Goal: Information Seeking & Learning: Learn about a topic

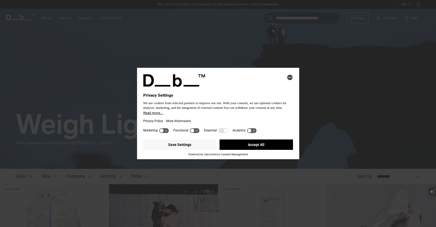
click at [256, 149] on button "Accept All" at bounding box center [257, 145] width 74 height 10
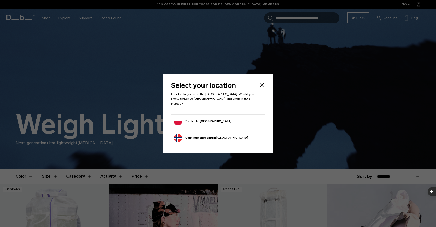
click at [230, 118] on form "Switch to Poland" at bounding box center [218, 121] width 88 height 8
click at [261, 86] on icon "Close" at bounding box center [262, 85] width 4 height 4
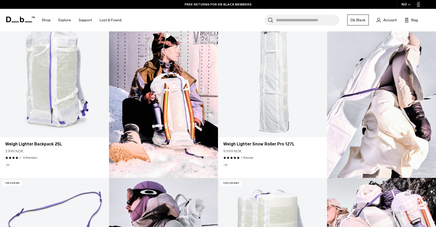
scroll to position [147, 0]
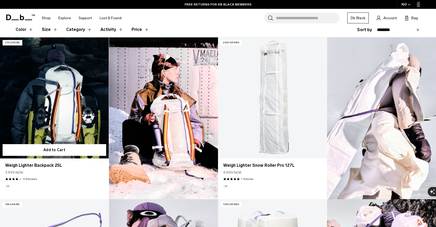
click at [59, 87] on link "Weigh Lighter Backpack 25L" at bounding box center [54, 97] width 109 height 121
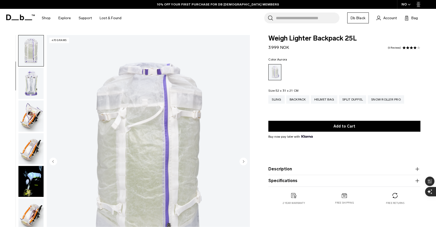
click at [28, 116] on img "button" at bounding box center [30, 116] width 25 height 31
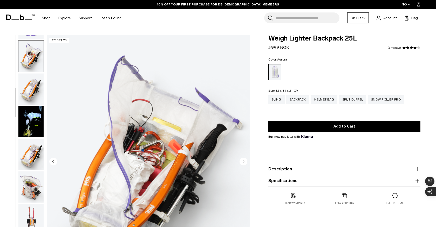
scroll to position [131, 0]
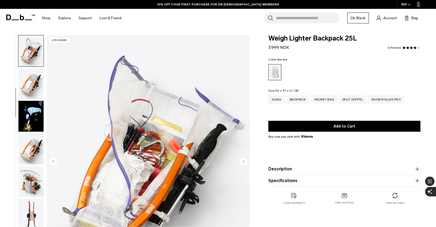
click at [29, 120] on img "button" at bounding box center [30, 116] width 25 height 31
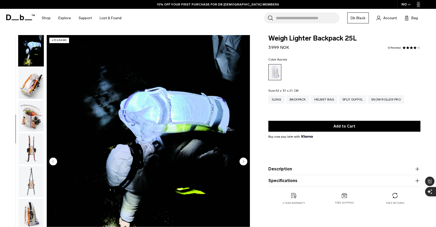
click at [31, 112] on img "button" at bounding box center [30, 116] width 25 height 31
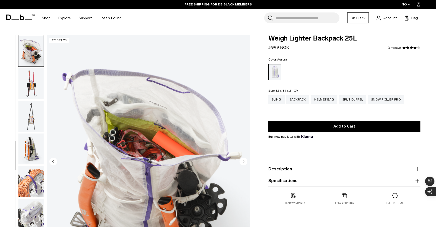
click at [31, 126] on img "button" at bounding box center [30, 116] width 25 height 31
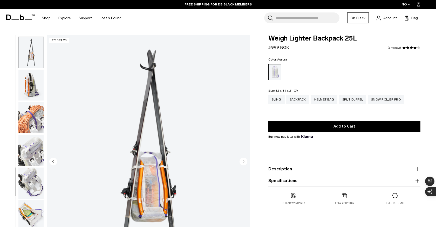
scroll to position [327, 0]
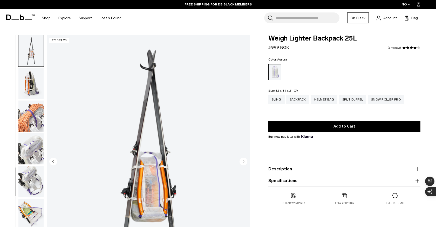
click at [31, 114] on img "button" at bounding box center [30, 116] width 25 height 31
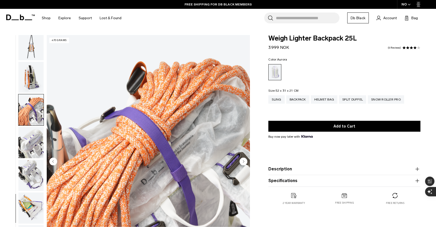
click at [30, 136] on img "button" at bounding box center [30, 142] width 25 height 31
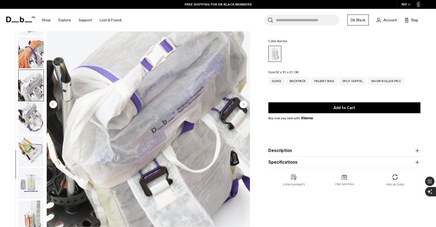
scroll to position [75, 0]
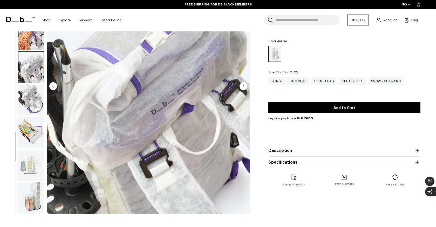
click at [28, 158] on img "button" at bounding box center [30, 165] width 25 height 31
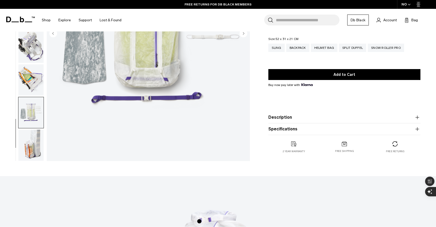
scroll to position [136, 0]
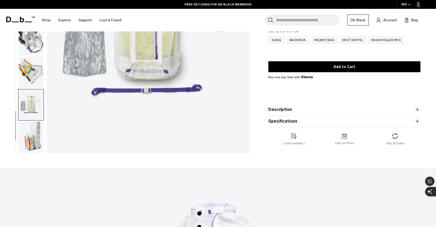
click at [34, 143] on img "button" at bounding box center [30, 137] width 25 height 31
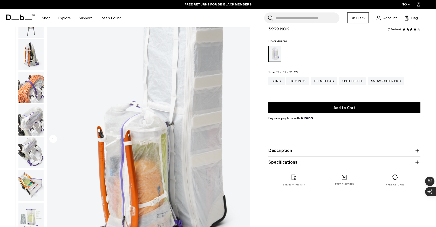
scroll to position [0, 0]
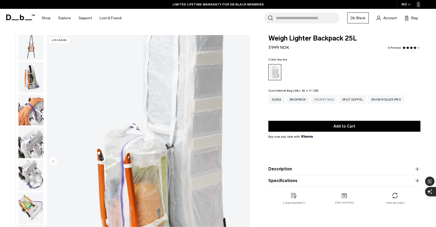
click at [321, 101] on div "Helmet Bag" at bounding box center [324, 99] width 27 height 8
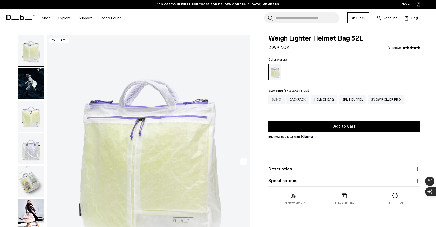
click at [279, 99] on div "Sling" at bounding box center [277, 99] width 16 height 8
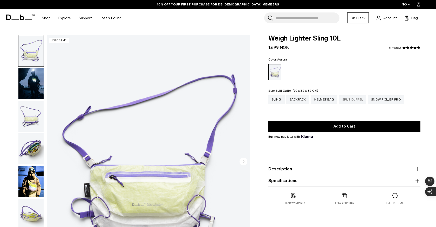
click at [360, 99] on div "Split Duffel" at bounding box center [352, 99] width 27 height 8
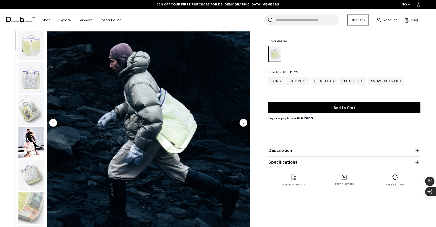
scroll to position [39, 0]
click at [30, 140] on img "button" at bounding box center [30, 142] width 25 height 31
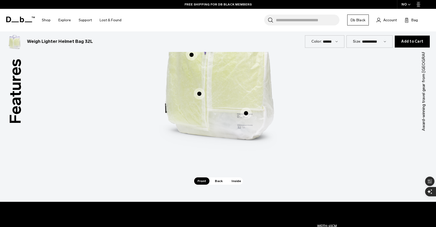
scroll to position [353, 0]
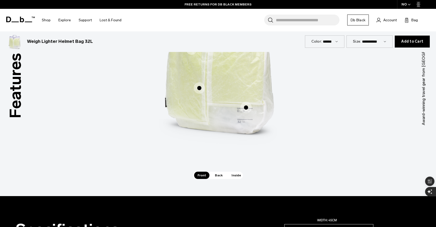
click at [215, 179] on div "Features Tap a hotspot to learn more Award-winning travel gear from [GEOGRAPHIC…" at bounding box center [218, 73] width 436 height 245
click at [218, 176] on span "Back" at bounding box center [219, 175] width 15 height 7
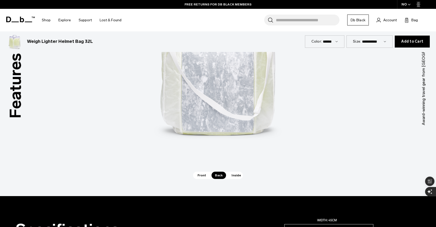
click at [229, 177] on span "Inside" at bounding box center [236, 175] width 16 height 7
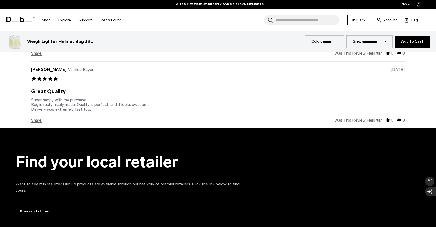
scroll to position [1122, 0]
